Goal: Find specific page/section: Find specific page/section

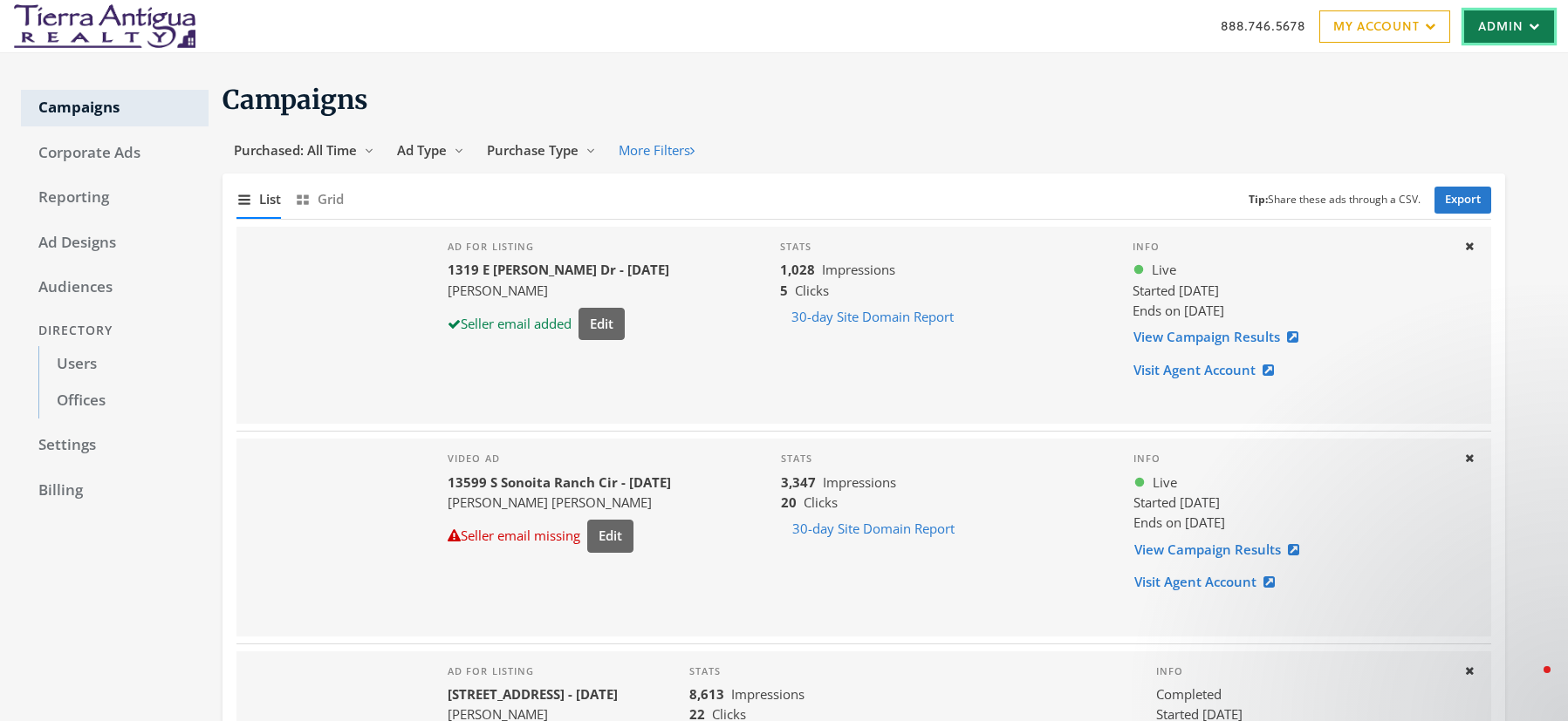
click at [1493, 34] on link "Admin" at bounding box center [1509, 26] width 90 height 33
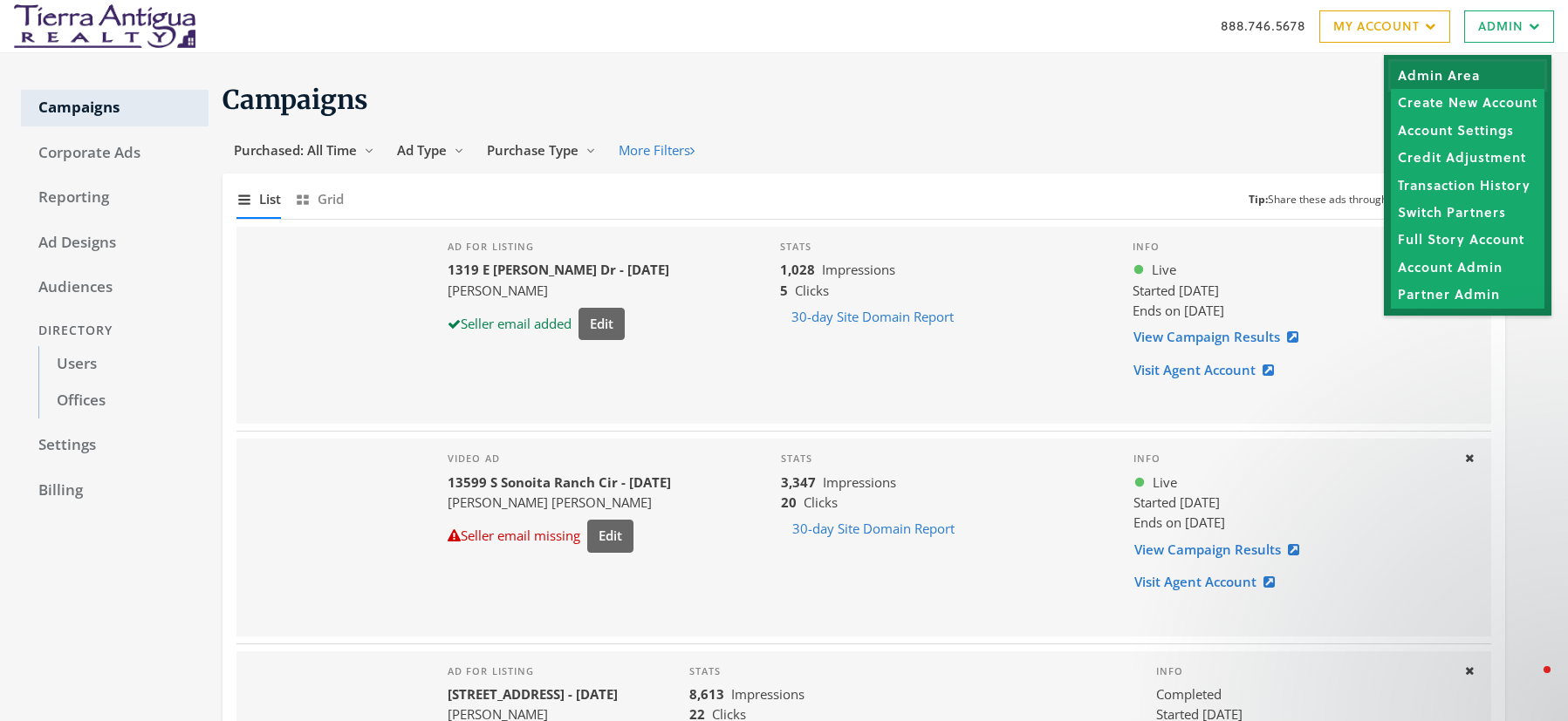
click at [1457, 77] on link "Admin Area" at bounding box center [1468, 75] width 154 height 27
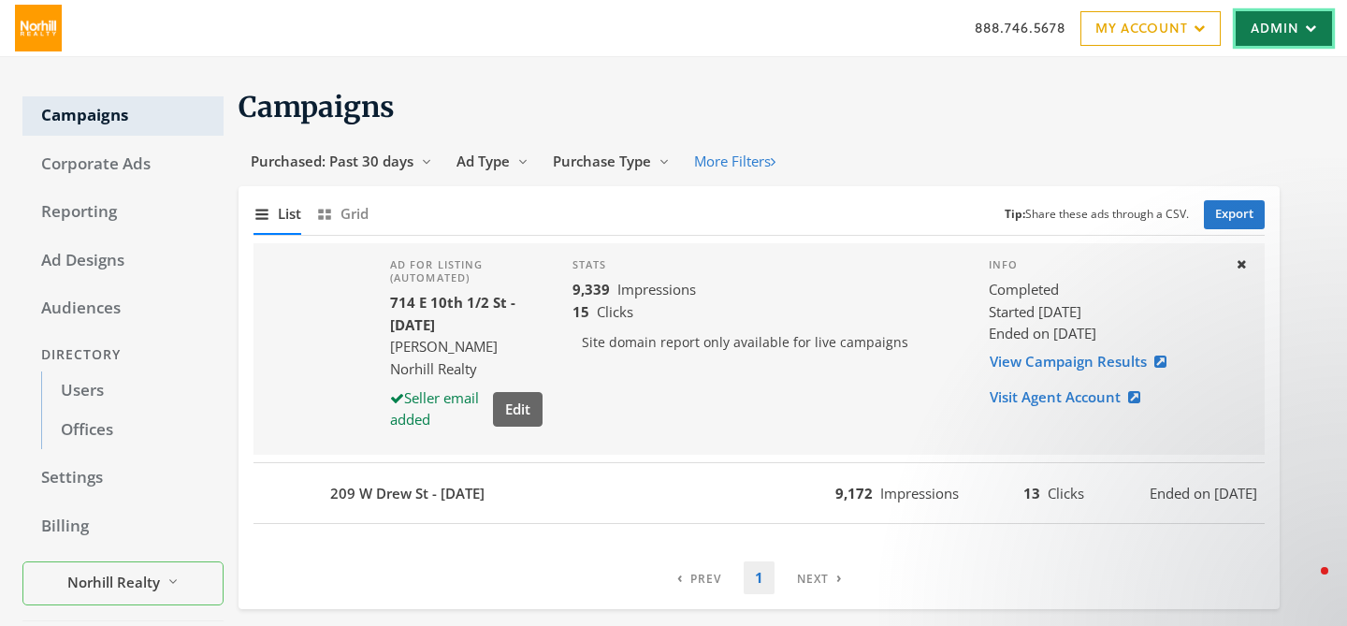
click at [1279, 35] on link "Admin" at bounding box center [1283, 28] width 96 height 35
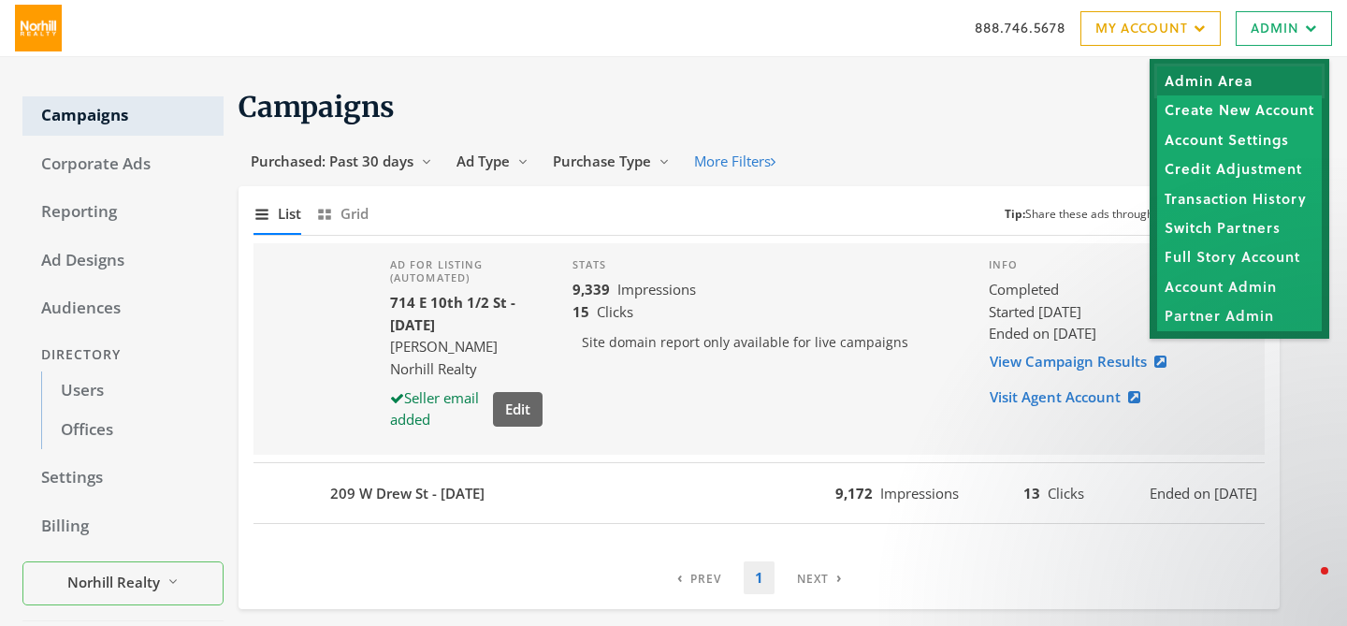
click at [1208, 79] on link "Admin Area" at bounding box center [1239, 80] width 165 height 29
